Goal: Find specific page/section: Find specific page/section

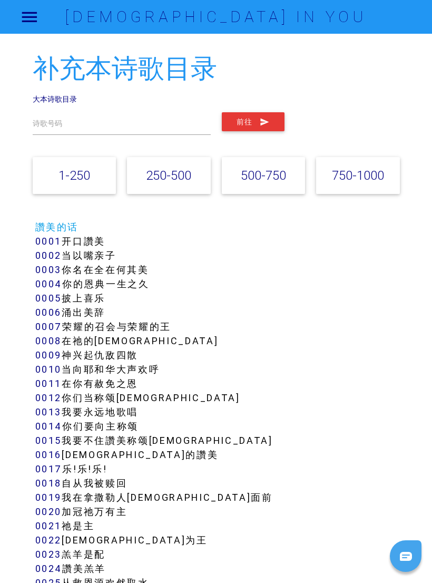
click at [367, 177] on link "750-1000" at bounding box center [358, 175] width 52 height 15
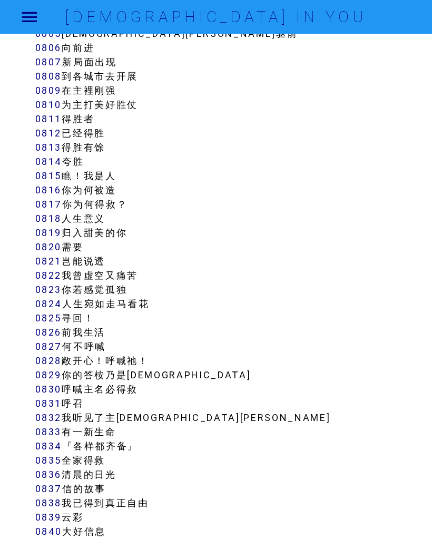
scroll to position [4446, 0]
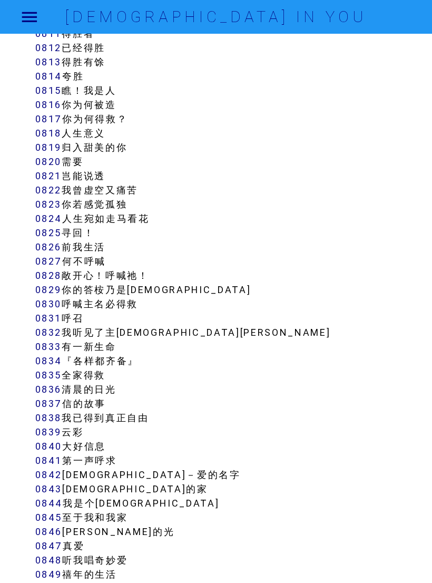
click at [60, 401] on link "0837" at bounding box center [48, 403] width 27 height 12
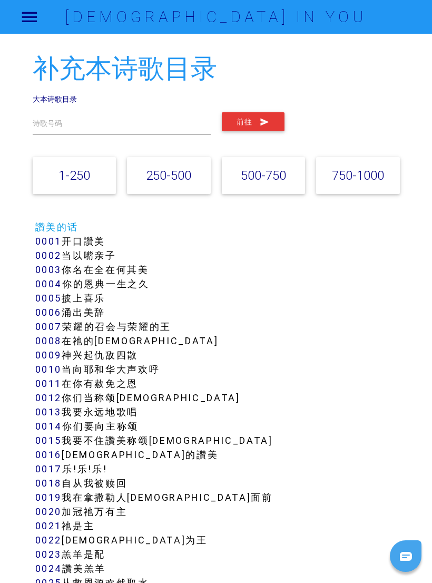
click at [353, 179] on link "750-1000" at bounding box center [358, 175] width 52 height 15
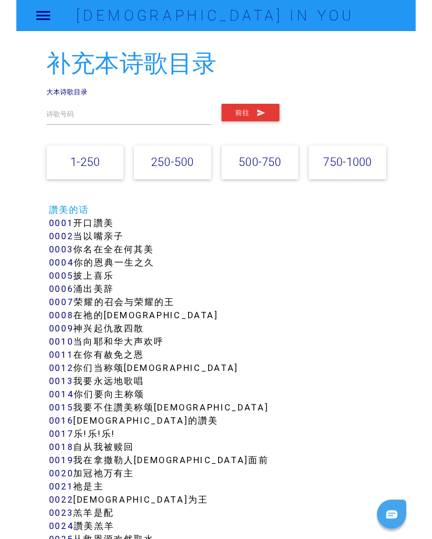
scroll to position [4316, 0]
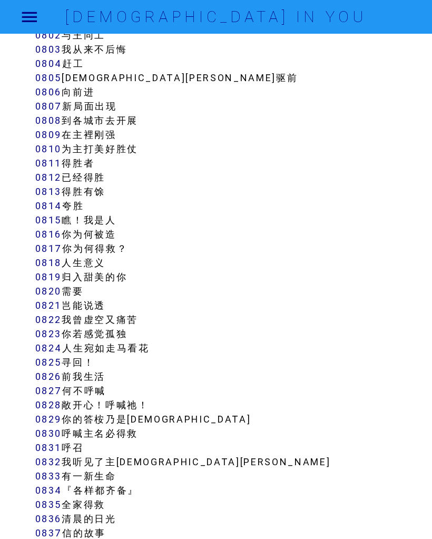
click at [61, 342] on link "0824" at bounding box center [48, 348] width 27 height 12
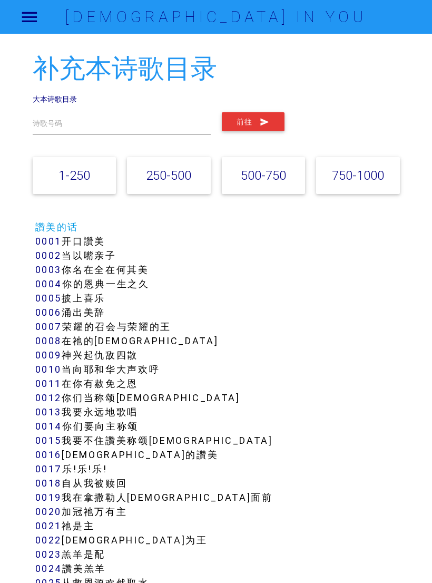
click at [372, 179] on link "750-1000" at bounding box center [358, 175] width 52 height 15
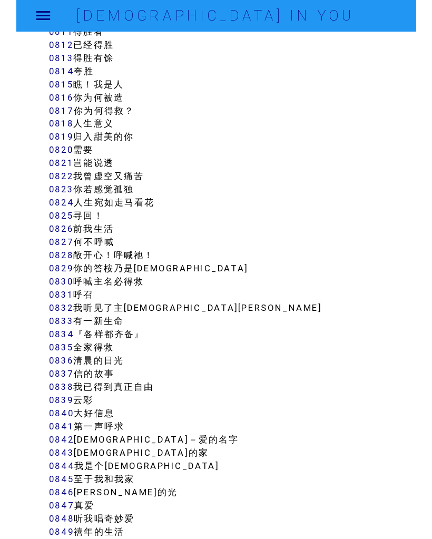
scroll to position [4481, 0]
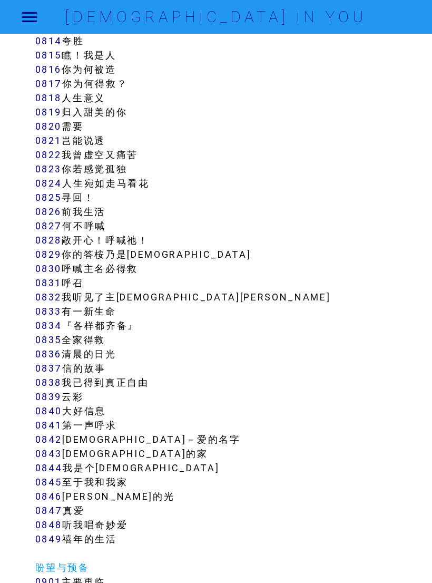
click at [53, 499] on link "0846" at bounding box center [48, 496] width 27 height 12
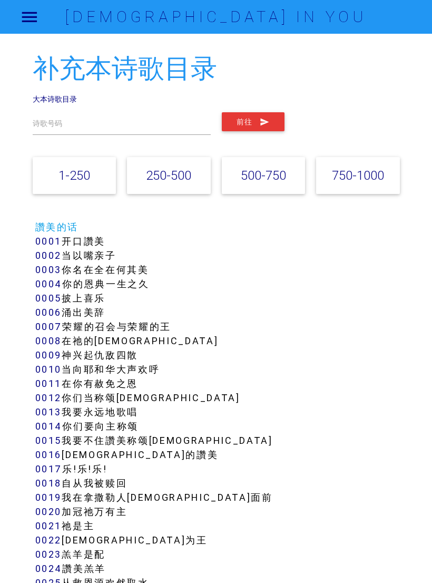
click at [380, 176] on link "750-1000" at bounding box center [358, 175] width 52 height 15
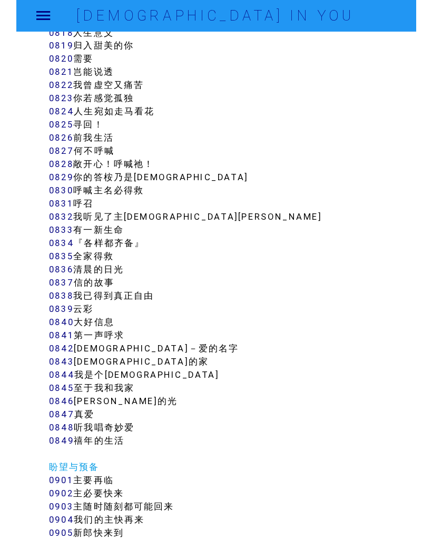
scroll to position [4546, 0]
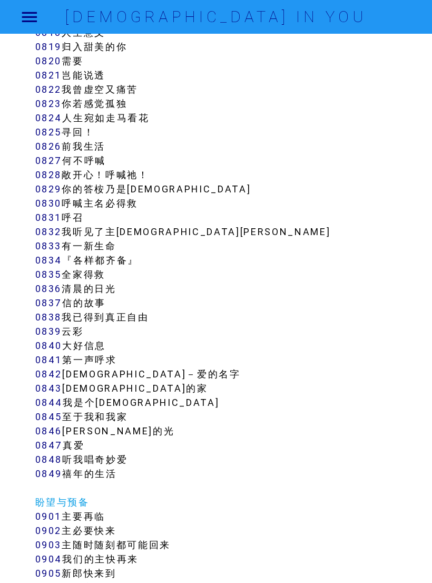
click at [53, 443] on link "0847" at bounding box center [49, 445] width 28 height 12
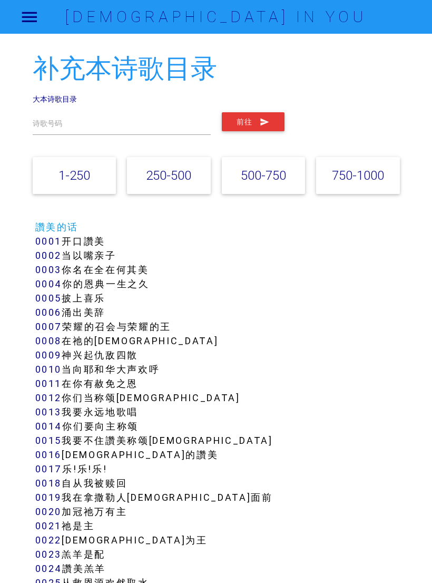
click at [185, 182] on link "250-500" at bounding box center [168, 175] width 45 height 15
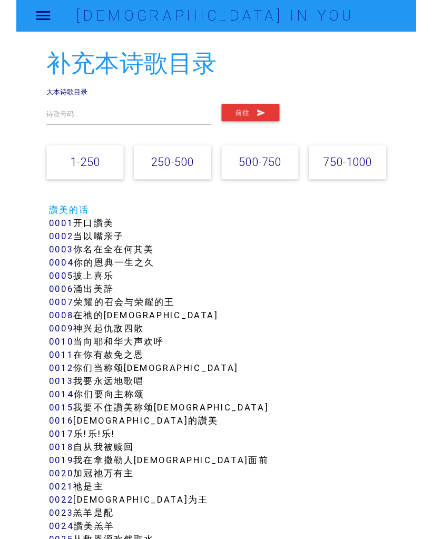
scroll to position [1884, 0]
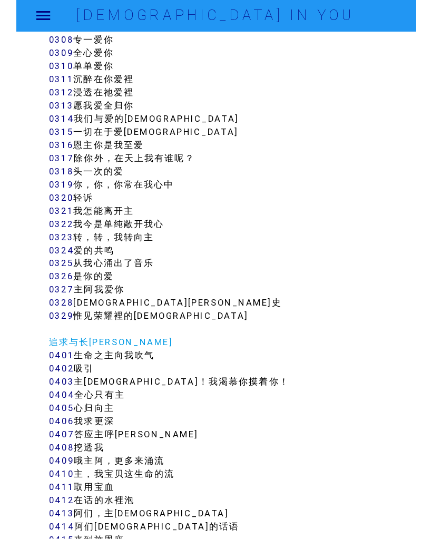
scroll to position [1962, 0]
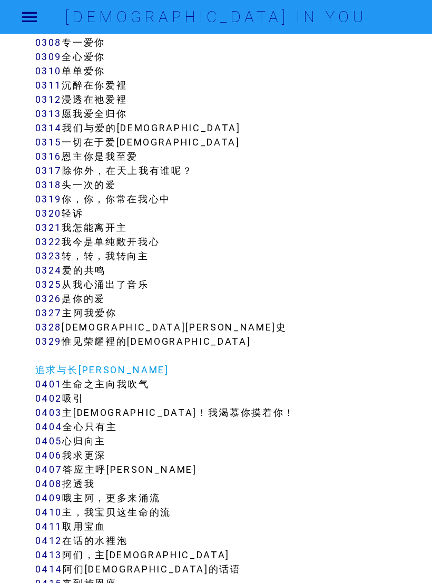
click at [56, 414] on link "0403" at bounding box center [48, 412] width 27 height 12
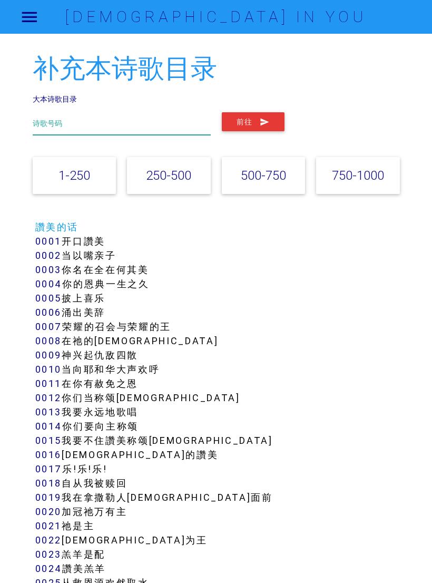
click at [126, 123] on input "text" at bounding box center [122, 123] width 178 height 23
type input "真爱"
click at [267, 118] on icon "submit" at bounding box center [265, 121] width 10 height 19
click at [131, 116] on input "text" at bounding box center [122, 123] width 178 height 23
type input "728"
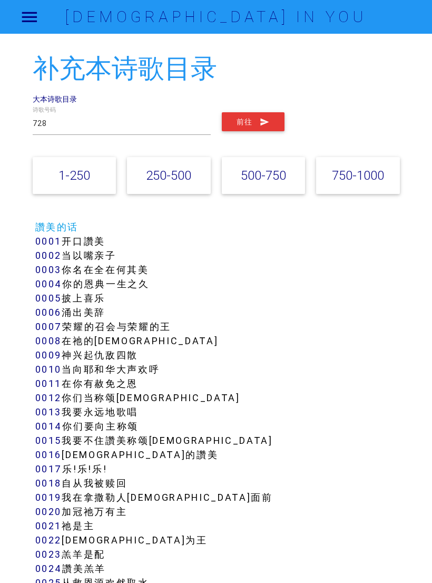
click at [270, 127] on button "前往" at bounding box center [253, 121] width 63 height 19
click at [40, 102] on link "大本诗歌目录" at bounding box center [55, 98] width 44 height 9
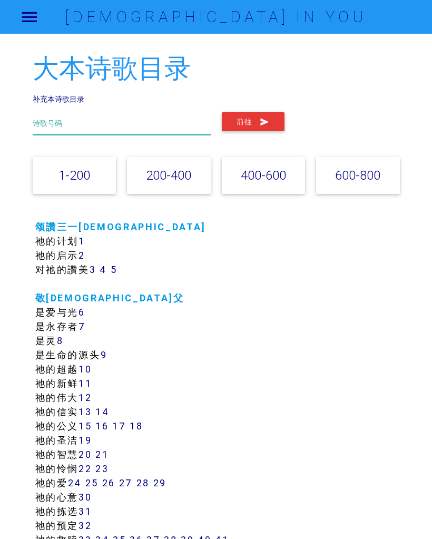
click at [170, 123] on input "text" at bounding box center [122, 123] width 178 height 23
type input "728"
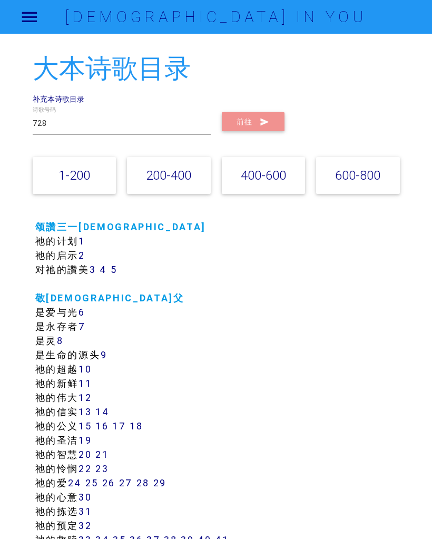
click at [263, 122] on icon "submit" at bounding box center [265, 121] width 10 height 19
